Goal: Task Accomplishment & Management: Use online tool/utility

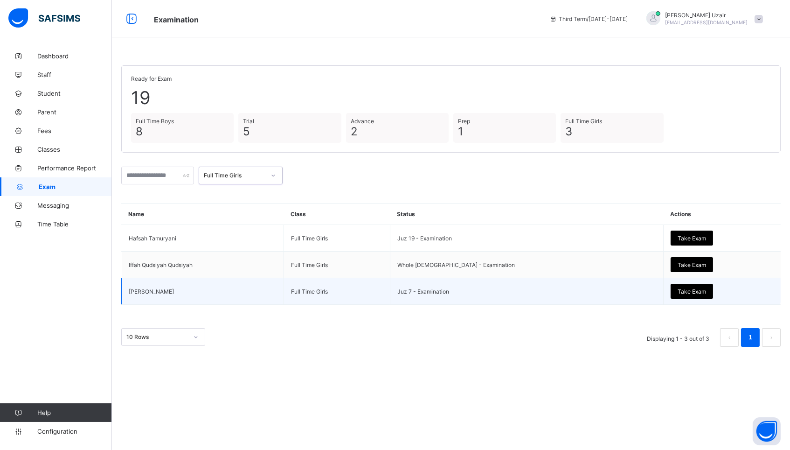
click at [678, 292] on span "Take Exam" at bounding box center [692, 291] width 28 height 7
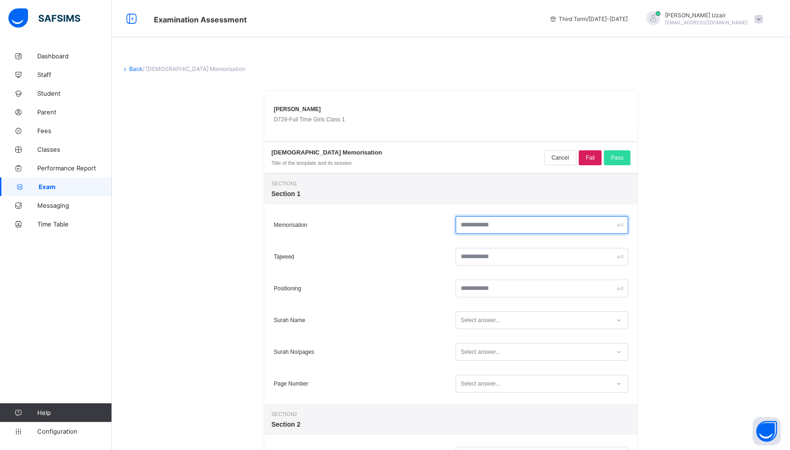
click at [522, 225] on input "text" at bounding box center [542, 225] width 173 height 18
type input "**"
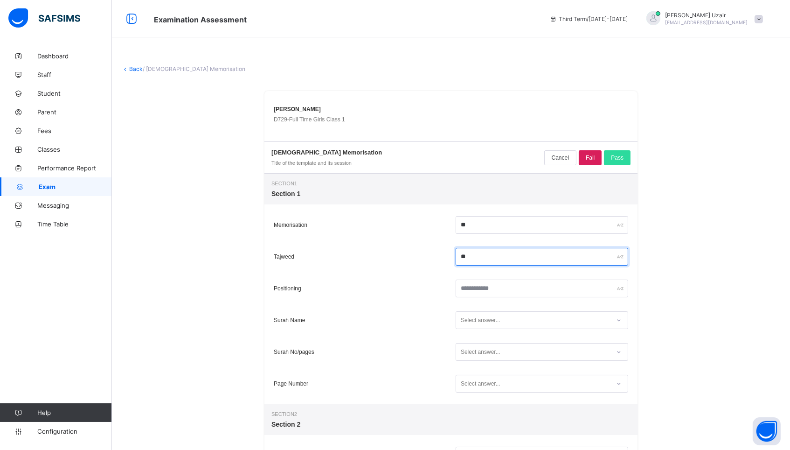
type input "**"
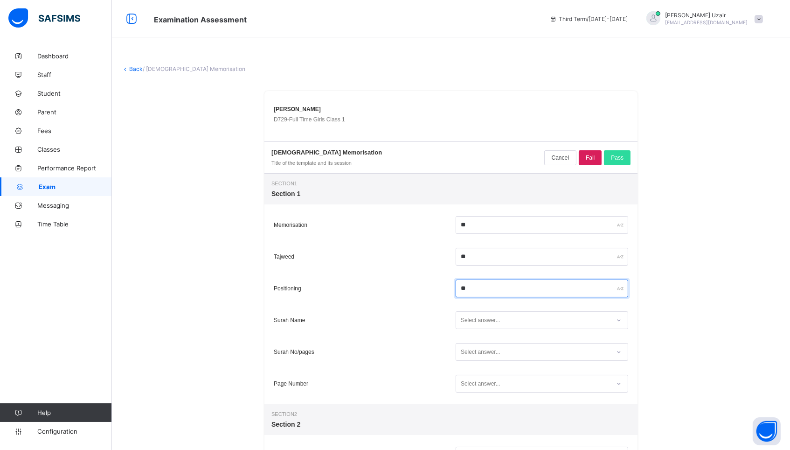
type input "**"
click at [524, 320] on div "Select answer..." at bounding box center [533, 320] width 154 height 13
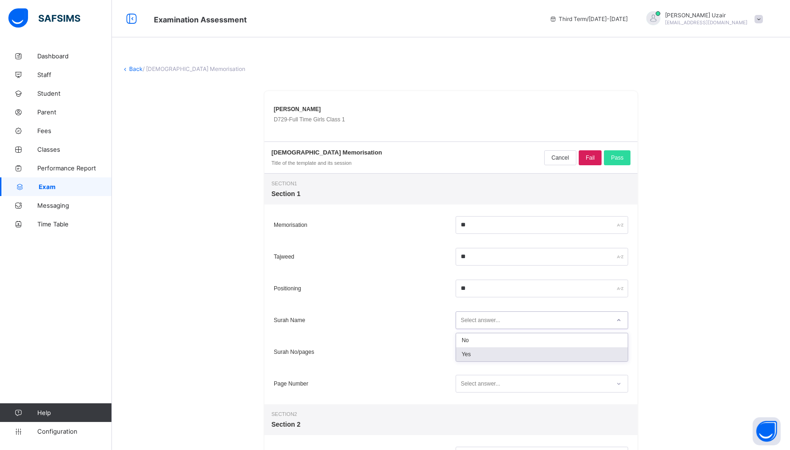
click at [513, 353] on div "Yes" at bounding box center [542, 354] width 172 height 14
click at [513, 353] on div "Select answer..." at bounding box center [533, 352] width 154 height 13
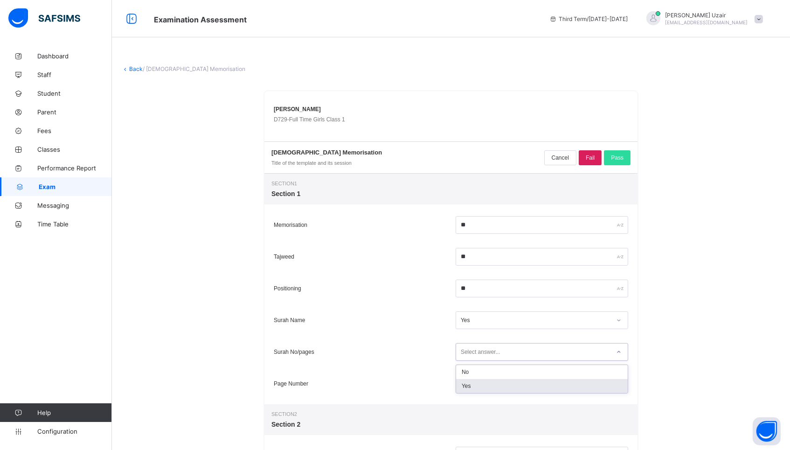
click at [505, 387] on div "Yes" at bounding box center [542, 386] width 172 height 14
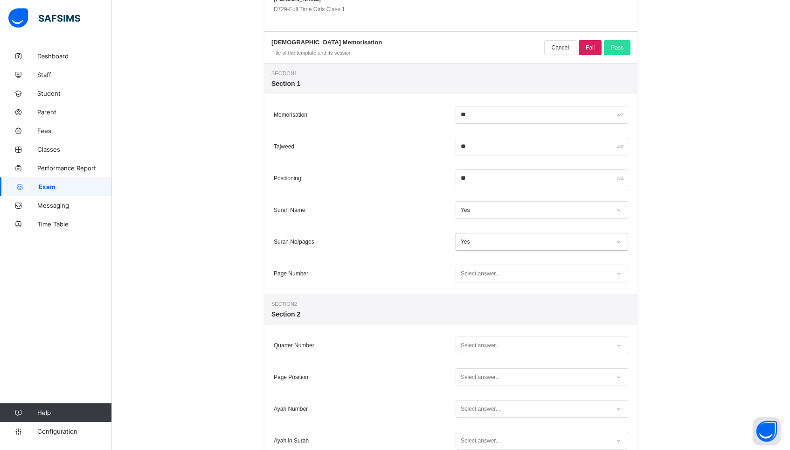
scroll to position [110, 0]
click at [497, 272] on div "Select answer..." at bounding box center [481, 273] width 40 height 18
click at [490, 313] on div "Yes" at bounding box center [542, 307] width 172 height 14
click at [489, 343] on div "Select answer..." at bounding box center [481, 345] width 40 height 18
click at [484, 376] on div "Yes" at bounding box center [542, 379] width 172 height 14
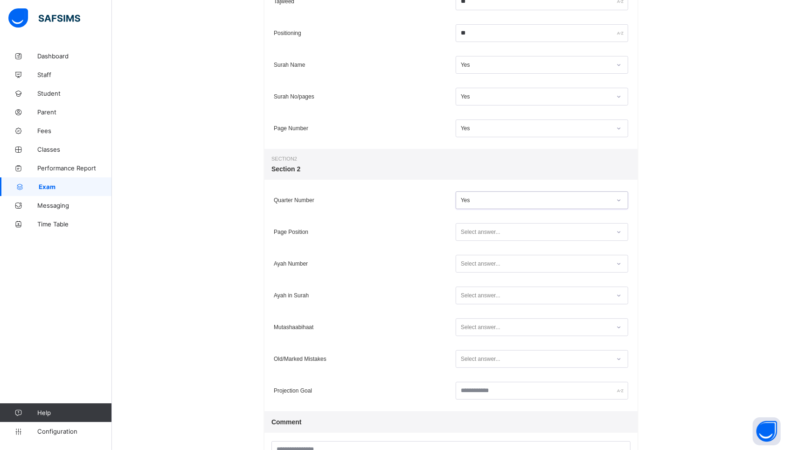
scroll to position [256, 0]
click at [467, 230] on div "Select answer..." at bounding box center [481, 231] width 40 height 18
click at [464, 267] on div "Yes" at bounding box center [542, 265] width 172 height 14
click at [467, 279] on div "Ayah in Surah Select answer..." at bounding box center [450, 295] width 373 height 32
click at [468, 270] on div "Select answer..." at bounding box center [542, 263] width 173 height 18
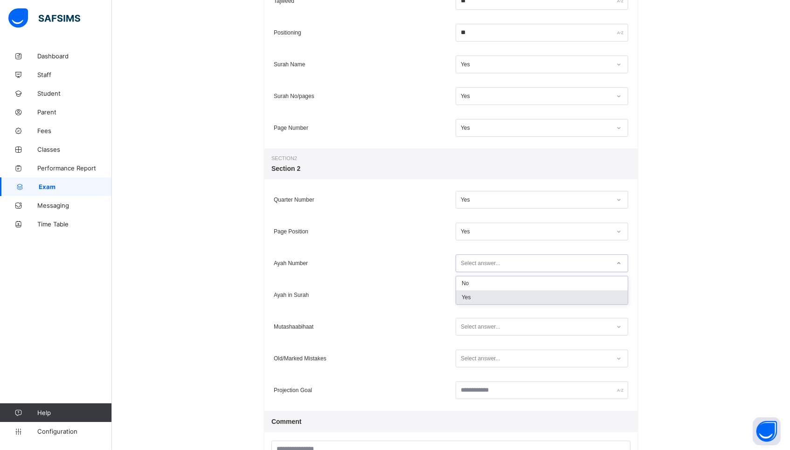
click at [467, 301] on div "Yes" at bounding box center [542, 297] width 172 height 14
click at [467, 301] on div "Select answer..." at bounding box center [542, 295] width 173 height 18
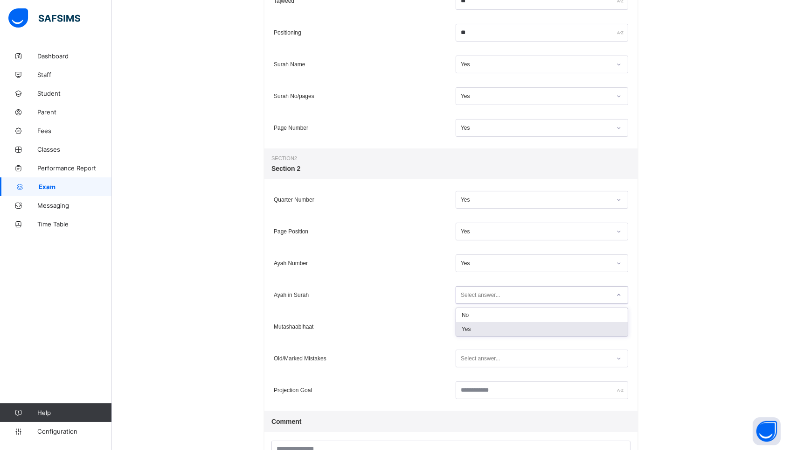
click at [468, 324] on div "Yes" at bounding box center [542, 329] width 172 height 14
click at [468, 324] on div "Select answer..." at bounding box center [481, 327] width 40 height 18
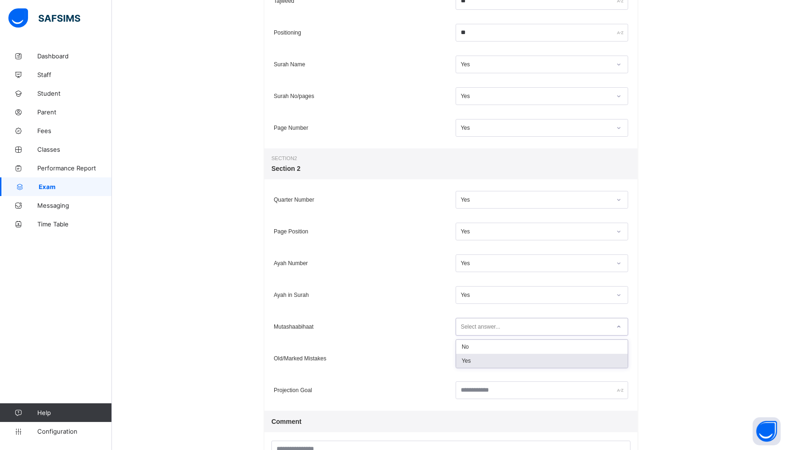
click at [471, 360] on div "Yes" at bounding box center [542, 360] width 172 height 14
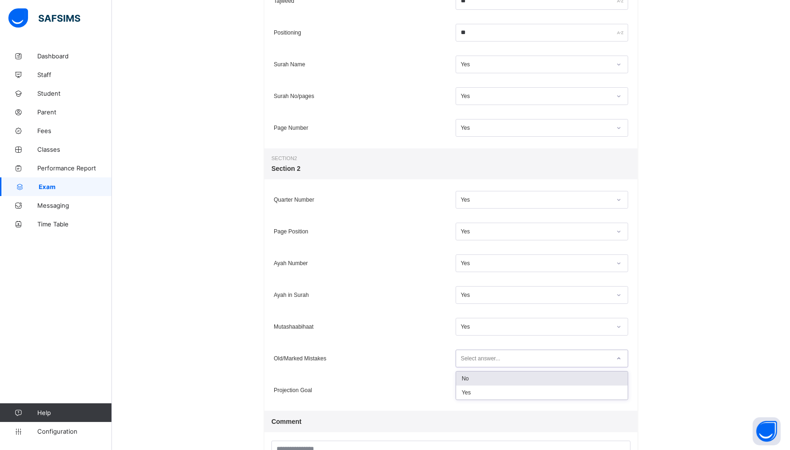
click at [471, 360] on div "Select answer..." at bounding box center [481, 358] width 40 height 18
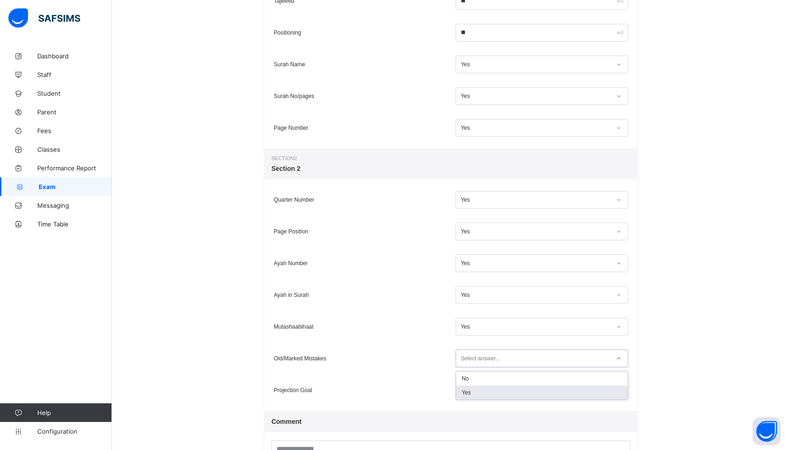
click at [473, 393] on div "Yes" at bounding box center [542, 392] width 172 height 14
click at [473, 396] on input "text" at bounding box center [542, 390] width 173 height 18
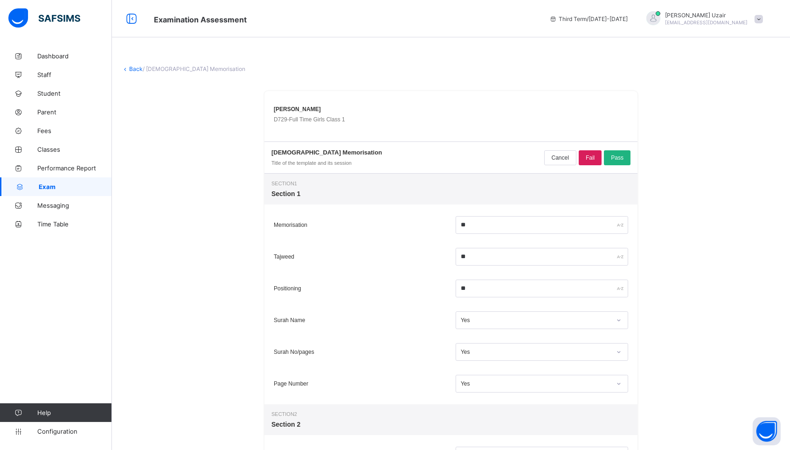
scroll to position [0, 0]
type input "*****"
click at [615, 154] on span "Pass" at bounding box center [617, 157] width 13 height 7
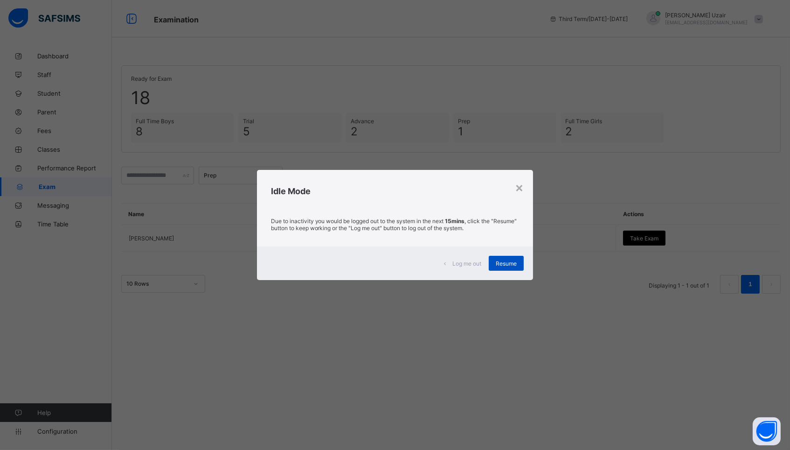
click at [502, 263] on span "Resume" at bounding box center [506, 263] width 21 height 7
click at [501, 263] on span "Resume" at bounding box center [506, 263] width 21 height 7
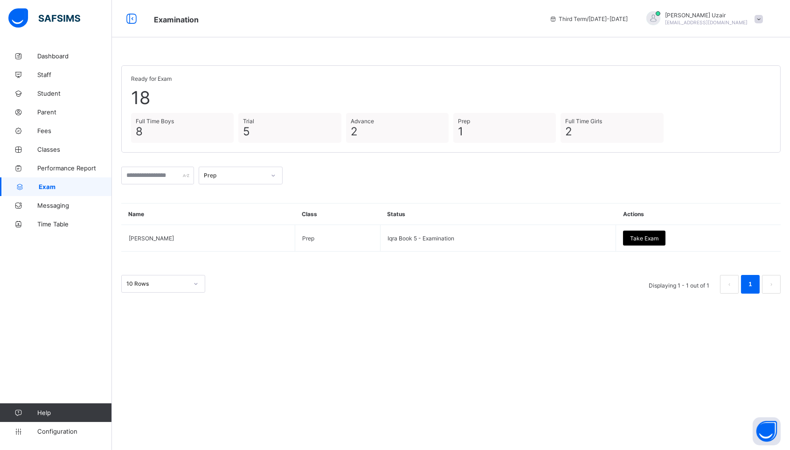
click at [269, 175] on div at bounding box center [273, 175] width 18 height 17
click at [239, 249] on div "Full Time Girls" at bounding box center [240, 253] width 83 height 14
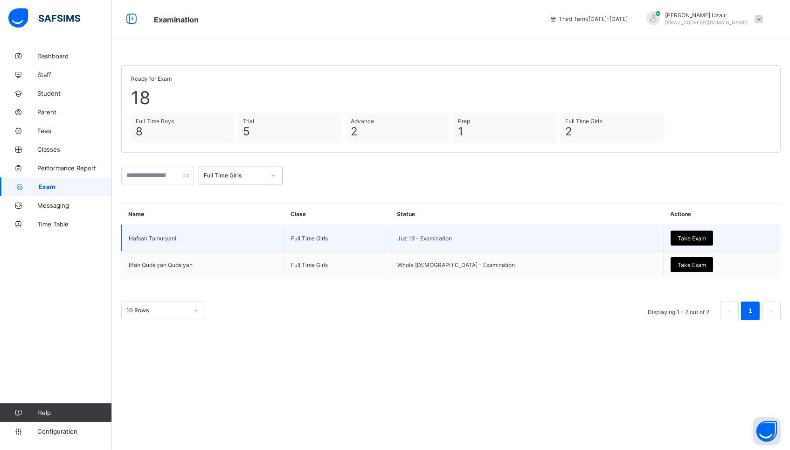
click at [671, 241] on div "Take Exam" at bounding box center [692, 237] width 42 height 15
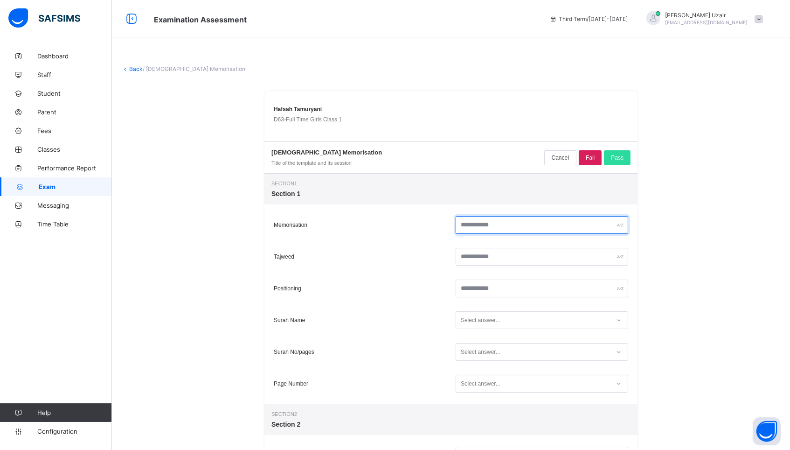
click at [530, 223] on input "text" at bounding box center [542, 225] width 173 height 18
type input "**"
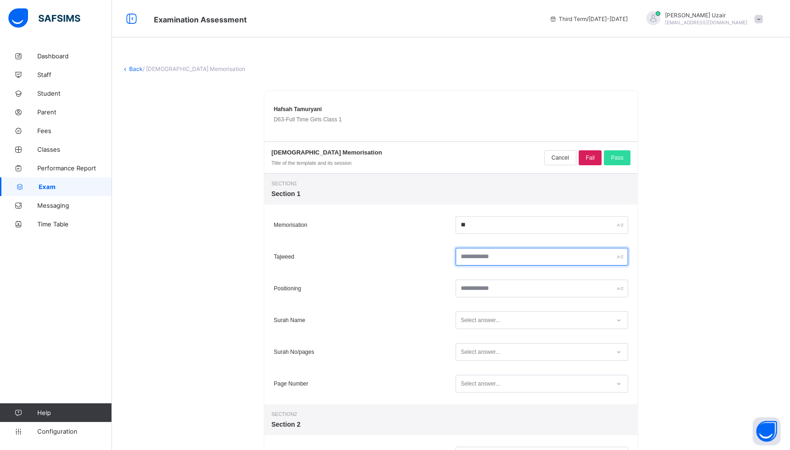
click at [552, 257] on input "text" at bounding box center [542, 257] width 173 height 18
type input "*"
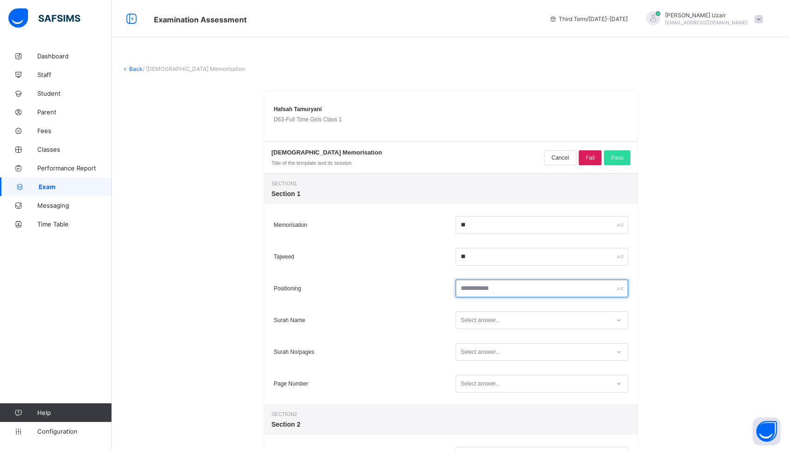
click at [563, 291] on input "text" at bounding box center [542, 288] width 173 height 18
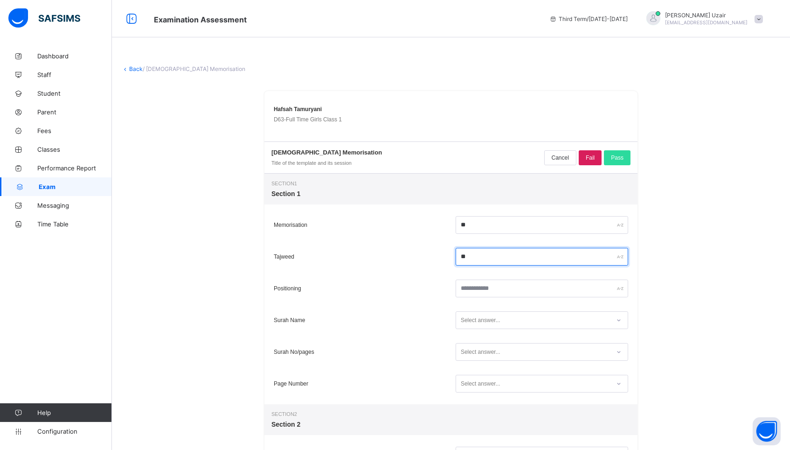
click at [521, 259] on input "**" at bounding box center [542, 257] width 173 height 18
type input "**"
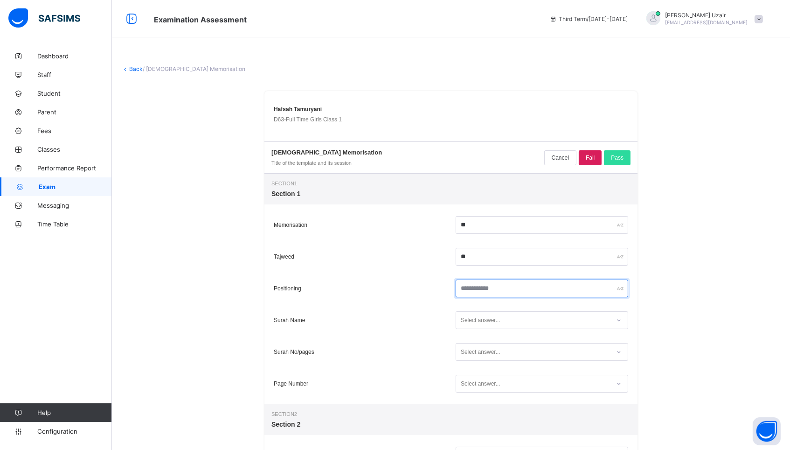
click at [509, 291] on input "text" at bounding box center [542, 288] width 173 height 18
type input "**"
click at [499, 315] on div "Select answer..." at bounding box center [481, 320] width 40 height 18
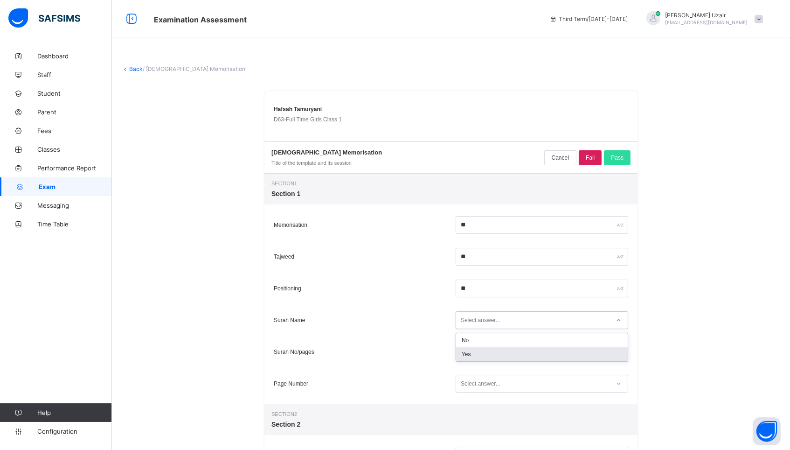
click at [476, 358] on div "Yes" at bounding box center [542, 354] width 172 height 14
click at [480, 349] on div "Select answer..." at bounding box center [481, 352] width 40 height 18
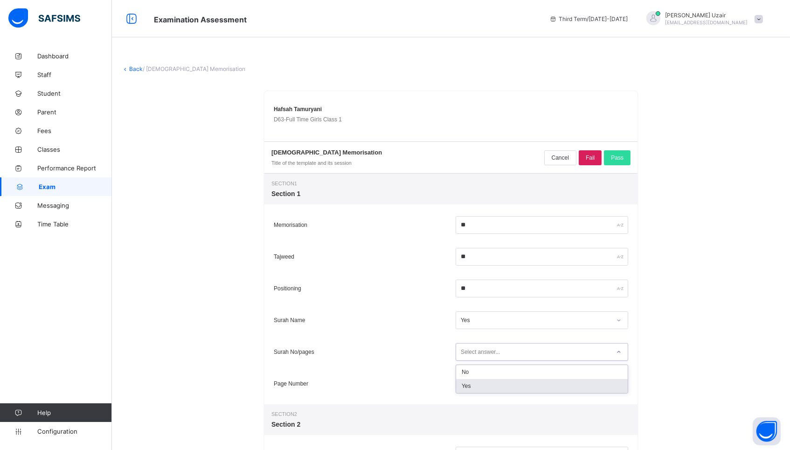
click at [471, 387] on div "Yes" at bounding box center [542, 386] width 172 height 14
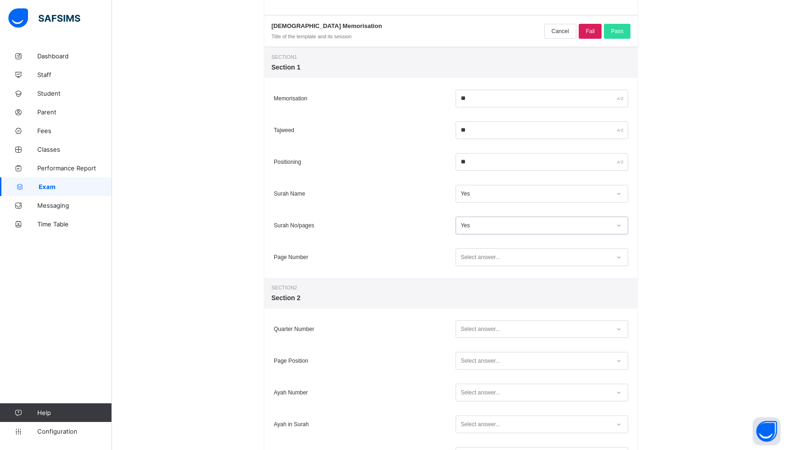
scroll to position [129, 0]
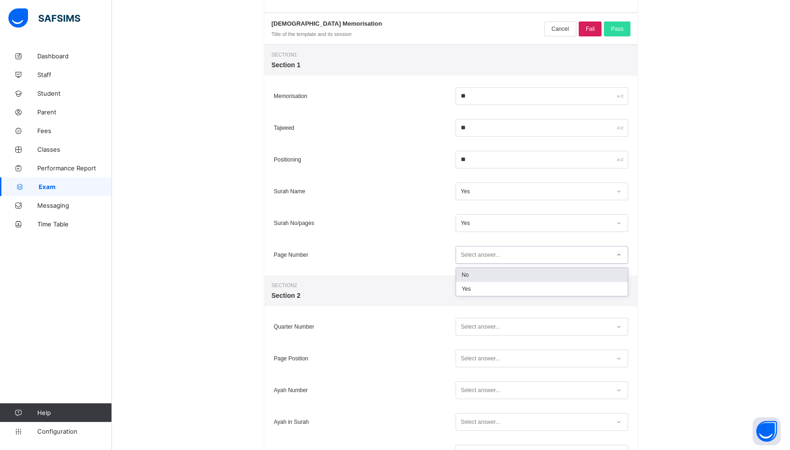
click at [478, 255] on div "Select answer..." at bounding box center [481, 255] width 40 height 18
click at [473, 285] on div "Yes" at bounding box center [542, 289] width 172 height 14
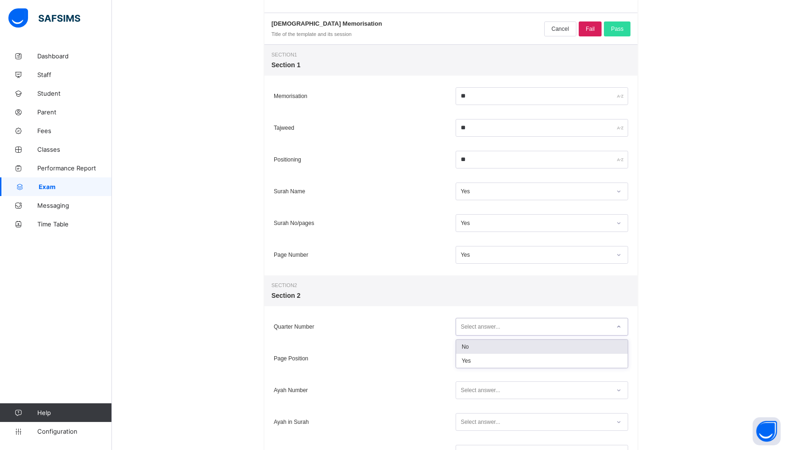
click at [471, 324] on div "Select answer..." at bounding box center [481, 327] width 40 height 18
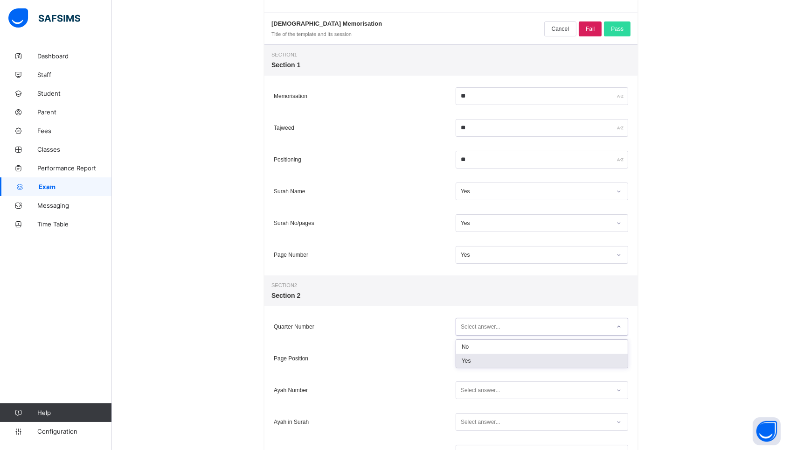
click at [468, 358] on div "Yes" at bounding box center [542, 360] width 172 height 14
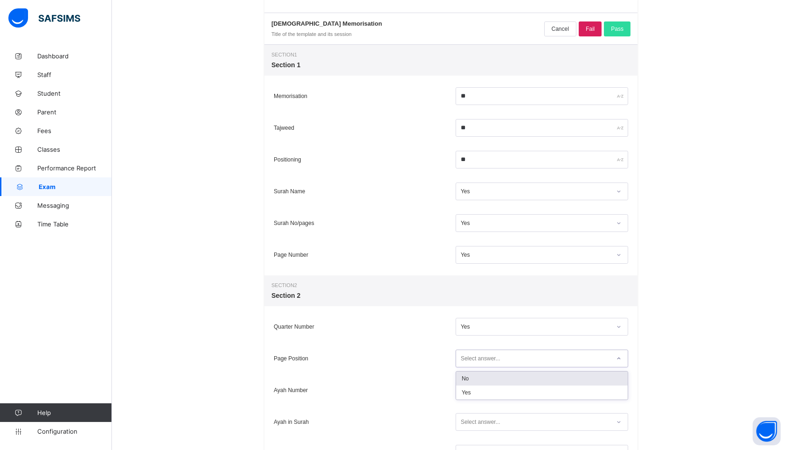
click at [473, 357] on div "Select answer..." at bounding box center [481, 358] width 40 height 18
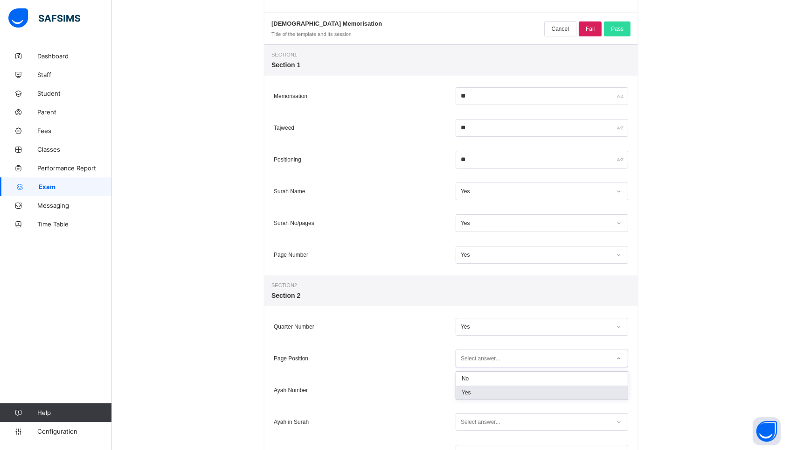
click at [469, 393] on div "Yes" at bounding box center [542, 392] width 172 height 14
click at [469, 393] on div "Select answer..." at bounding box center [481, 390] width 40 height 18
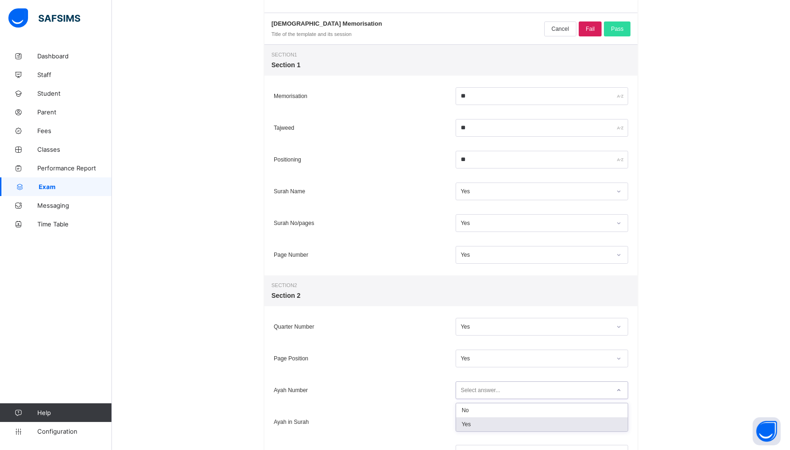
click at [468, 427] on div "Yes" at bounding box center [542, 424] width 172 height 14
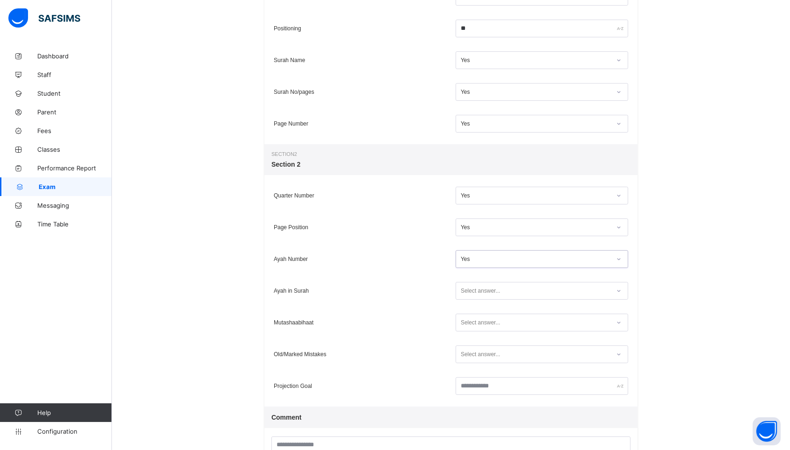
scroll to position [267, 0]
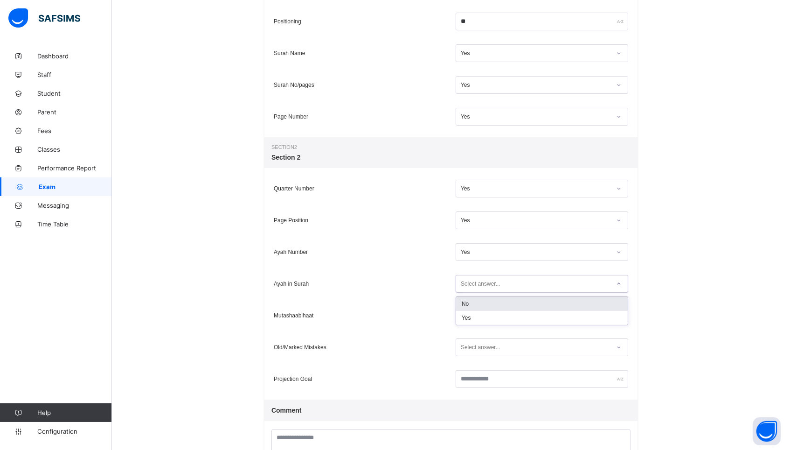
click at [475, 290] on div "Select answer..." at bounding box center [542, 284] width 173 height 18
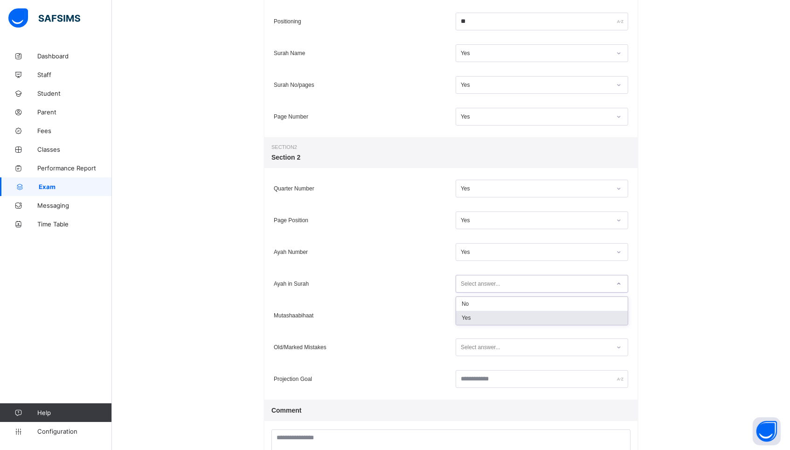
click at [470, 313] on div "Yes" at bounding box center [542, 318] width 172 height 14
click at [470, 322] on div "Select answer..." at bounding box center [542, 315] width 173 height 18
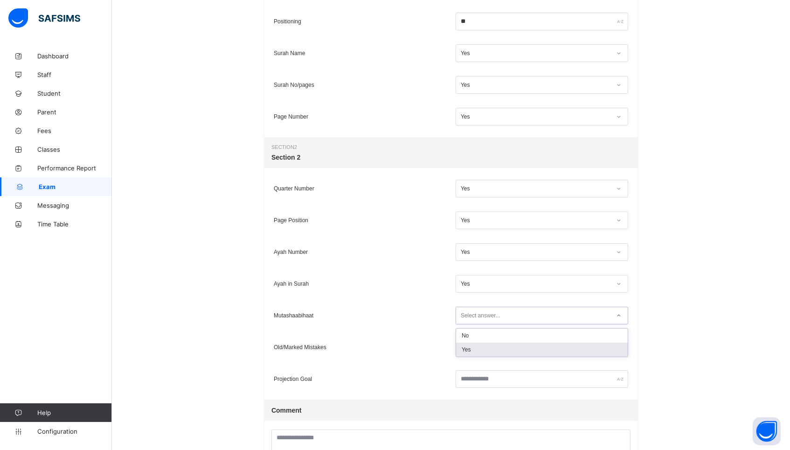
click at [470, 348] on div "Yes" at bounding box center [542, 349] width 172 height 14
click at [470, 348] on div "Select answer..." at bounding box center [481, 347] width 40 height 18
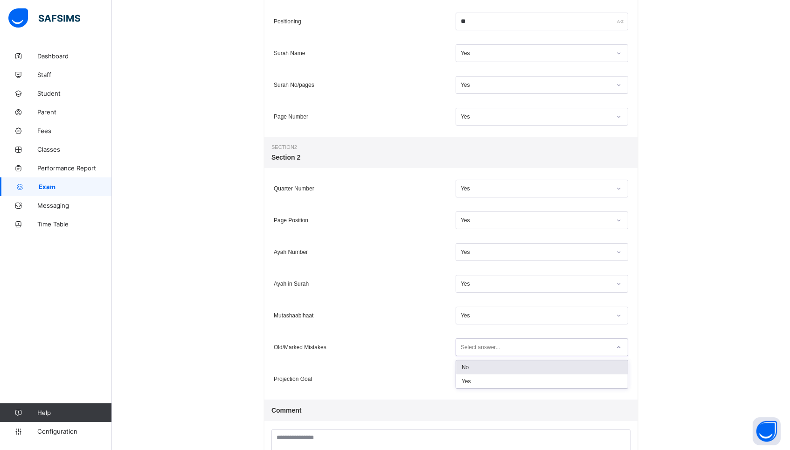
click at [464, 373] on div "No" at bounding box center [542, 367] width 172 height 14
click at [465, 346] on div "No" at bounding box center [536, 347] width 150 height 7
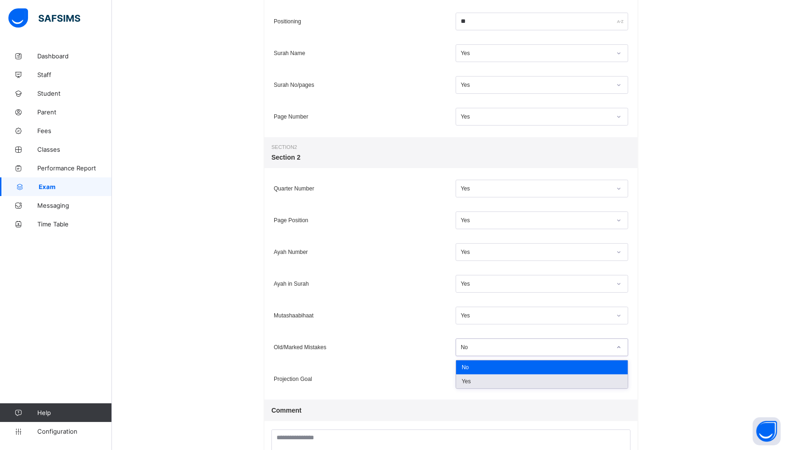
click at [469, 386] on div "Yes" at bounding box center [542, 381] width 172 height 14
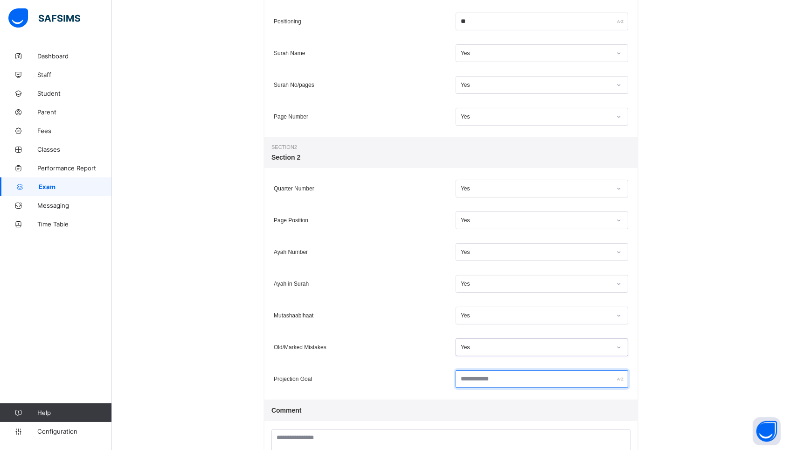
click at [474, 383] on input "text" at bounding box center [542, 379] width 173 height 18
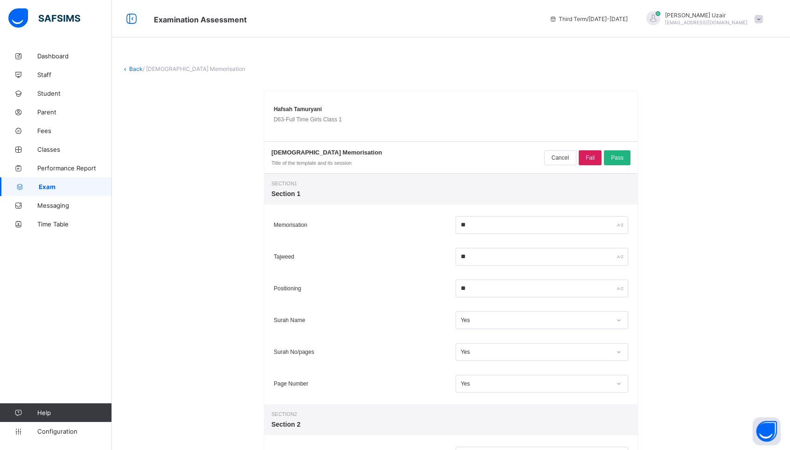
scroll to position [0, 0]
type input "******"
click at [621, 156] on span "Pass" at bounding box center [617, 157] width 13 height 7
